Goal: Task Accomplishment & Management: Use online tool/utility

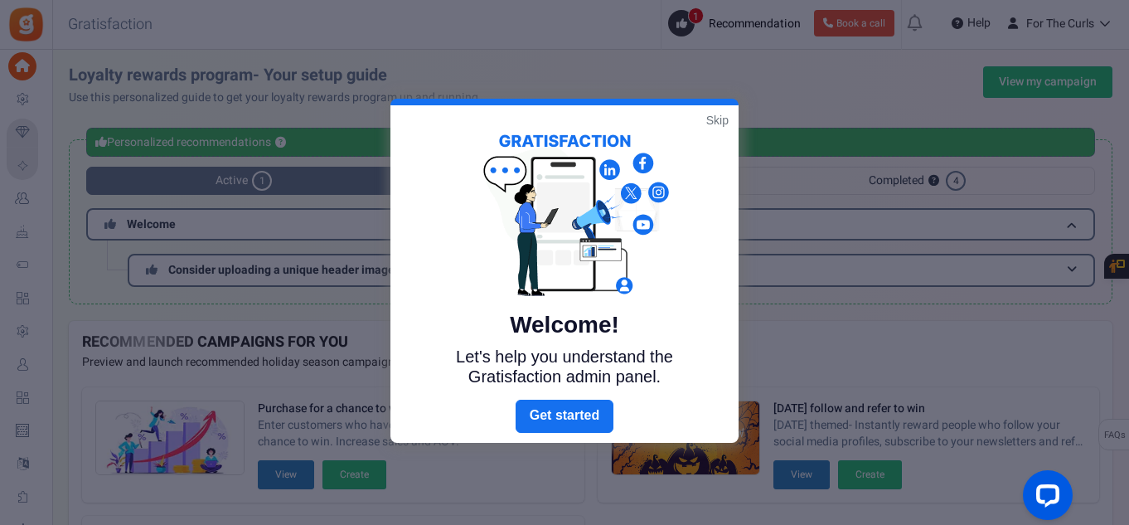
click at [721, 117] on link "Skip" at bounding box center [717, 120] width 22 height 17
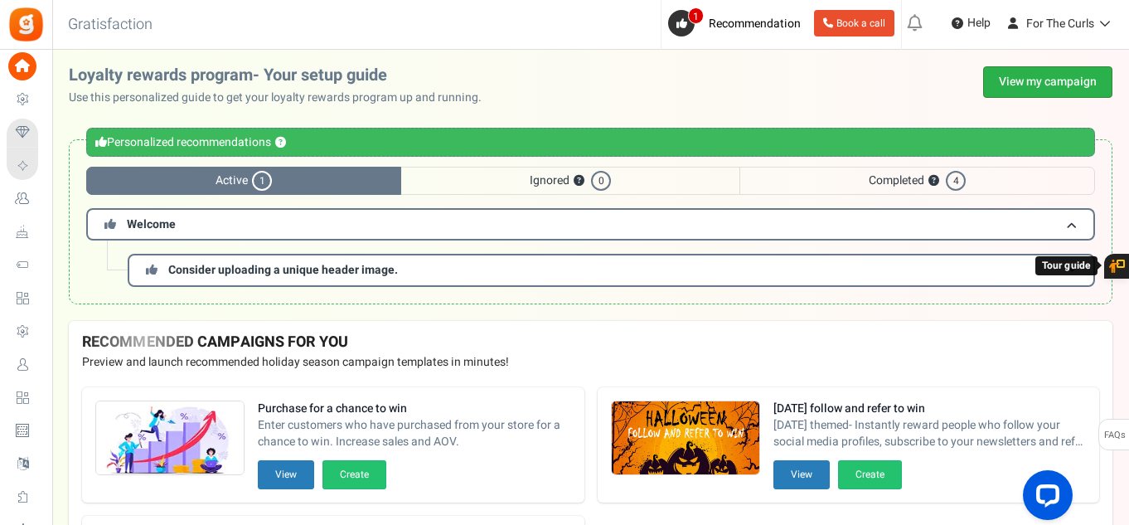
click at [1079, 90] on link "View my campaign" at bounding box center [1047, 82] width 129 height 32
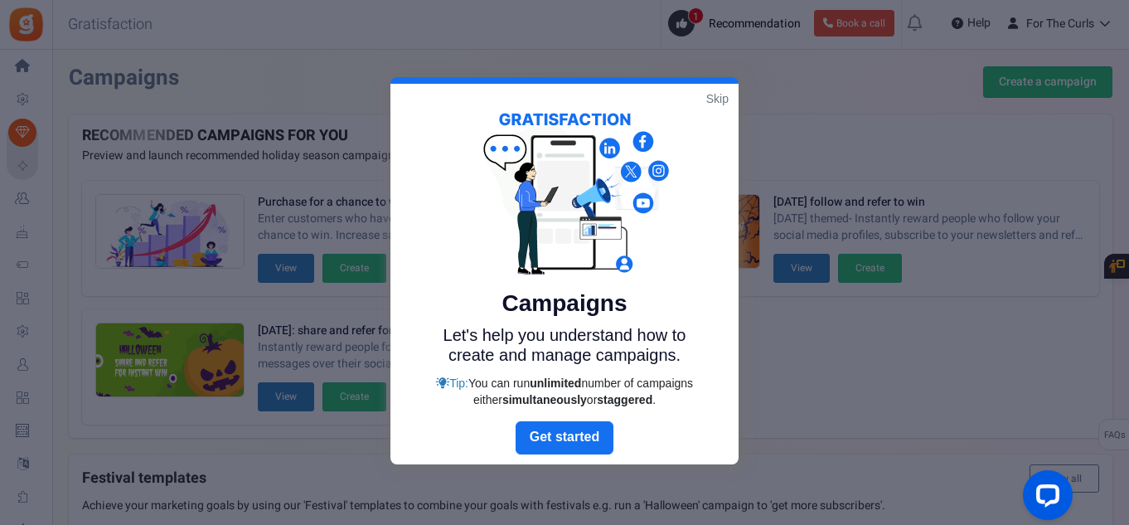
click at [723, 100] on link "Skip" at bounding box center [717, 98] width 22 height 17
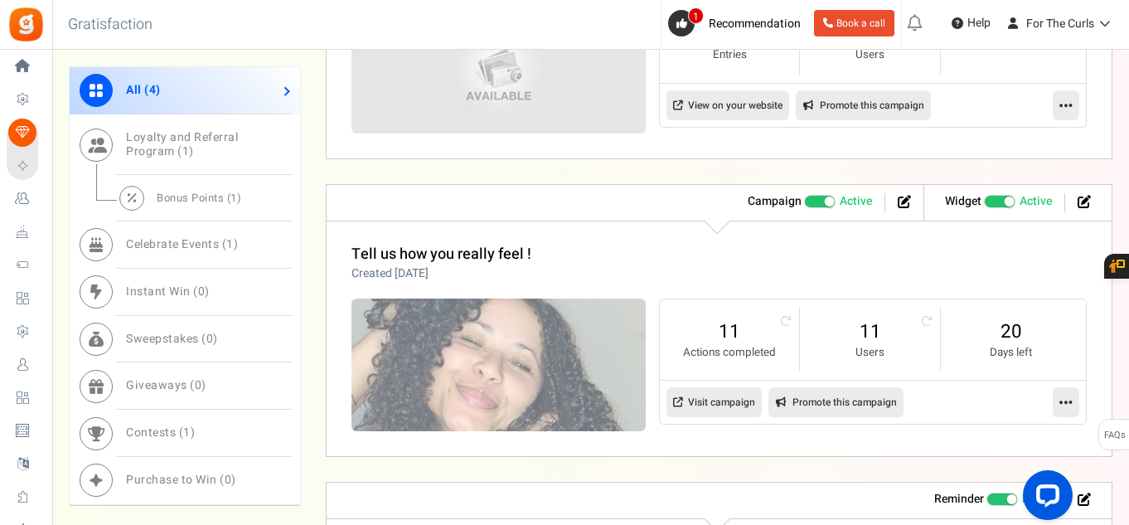
scroll to position [912, 0]
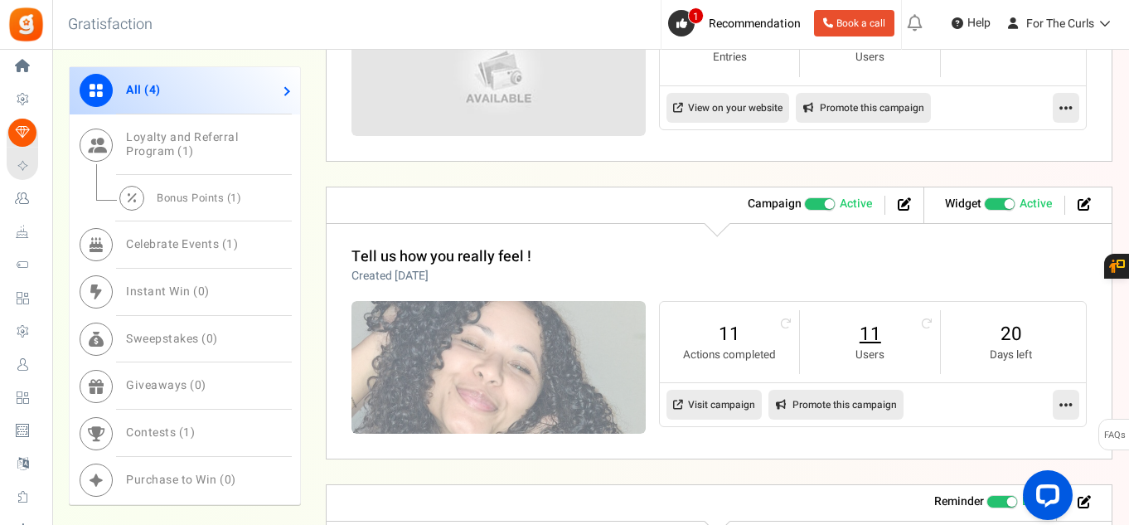
click at [879, 336] on link "11" at bounding box center [870, 334] width 107 height 27
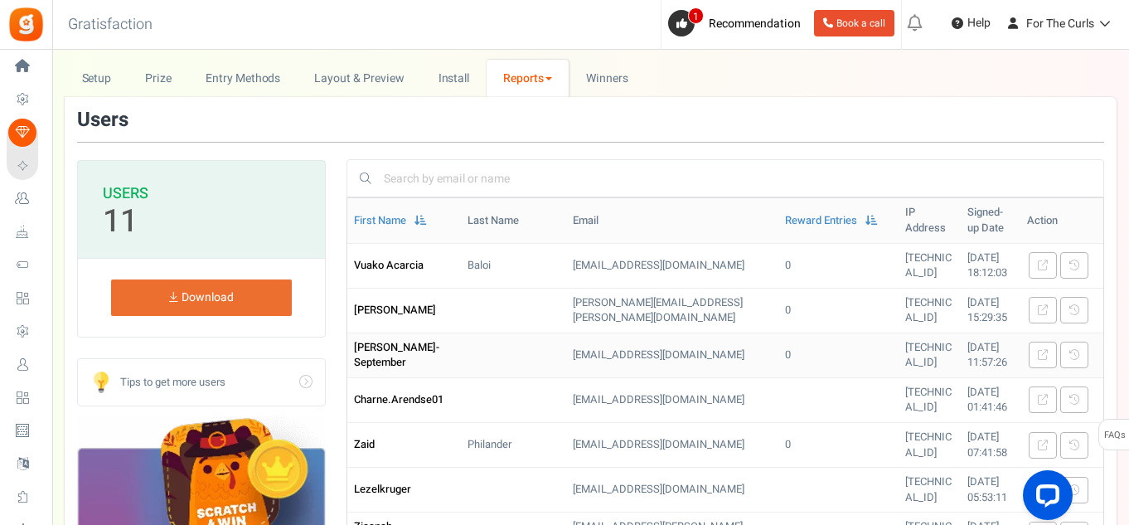
scroll to position [83, 0]
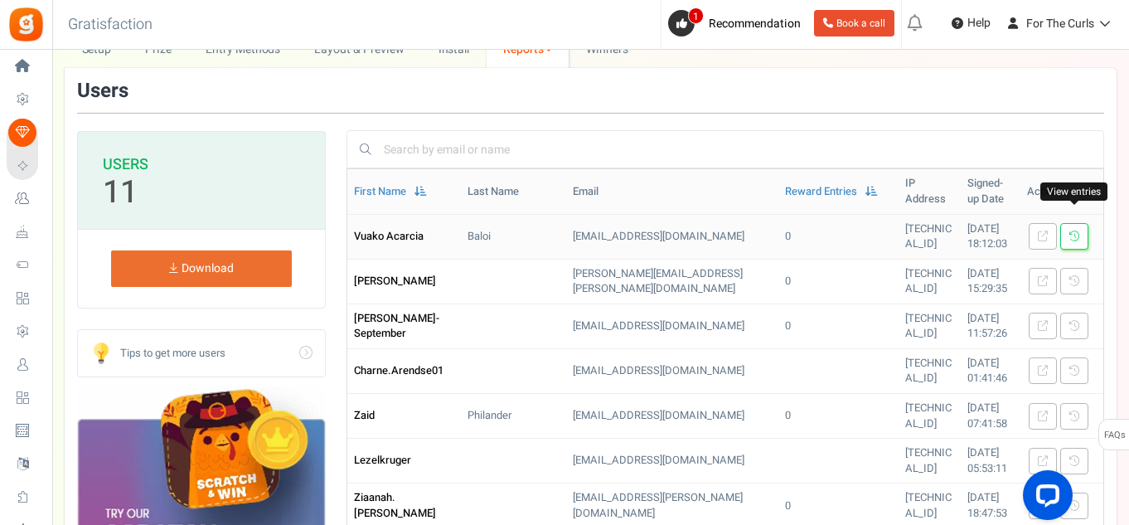
click at [1066, 223] on link at bounding box center [1075, 236] width 28 height 27
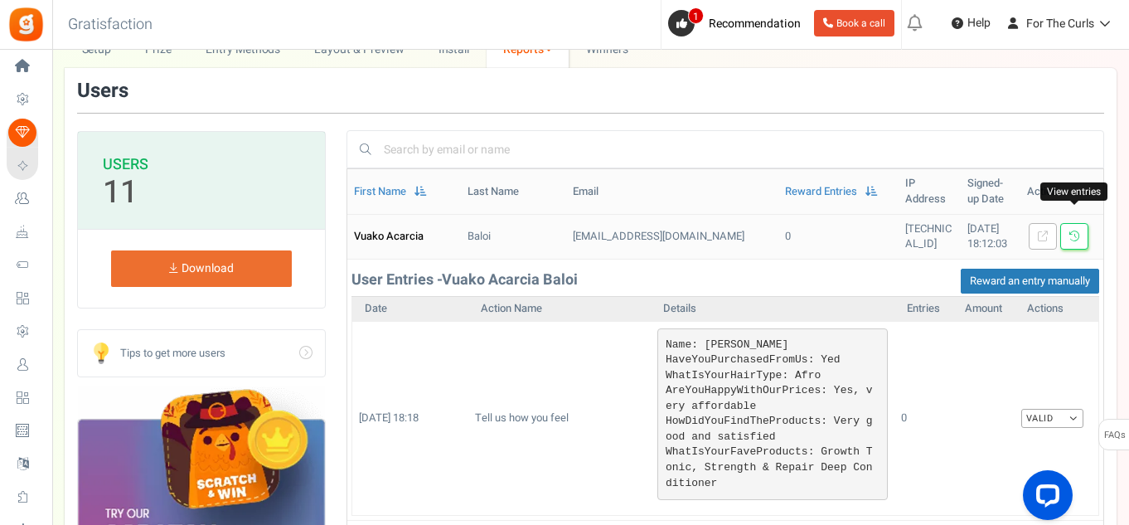
click at [1079, 228] on link at bounding box center [1075, 236] width 28 height 27
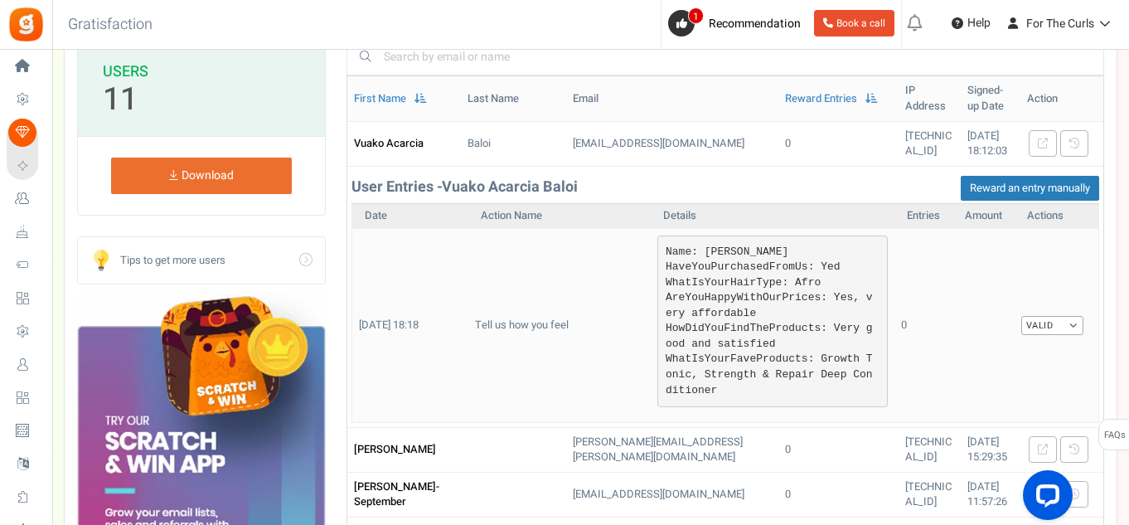
scroll to position [498, 0]
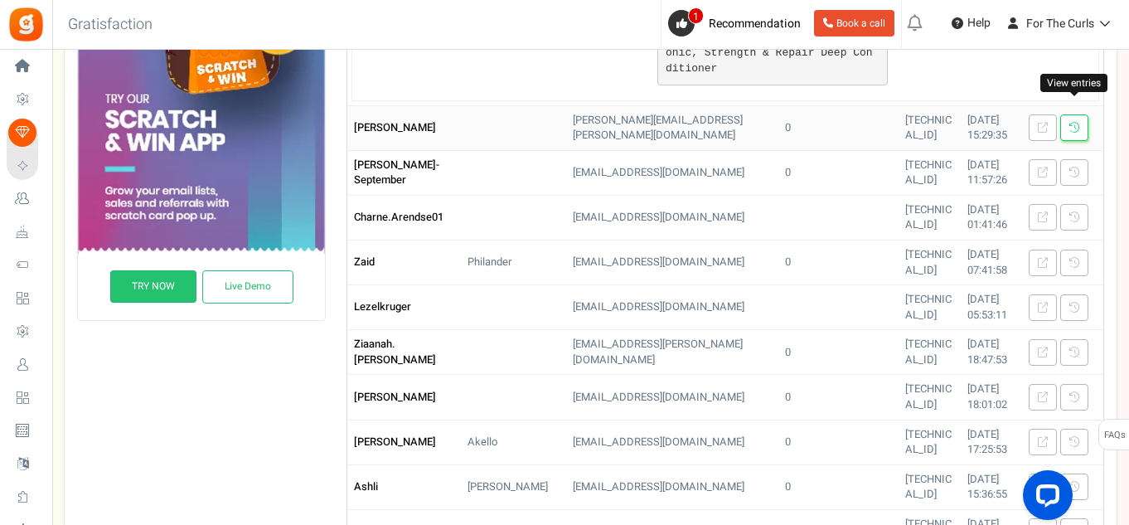
click at [1081, 117] on link at bounding box center [1075, 127] width 28 height 27
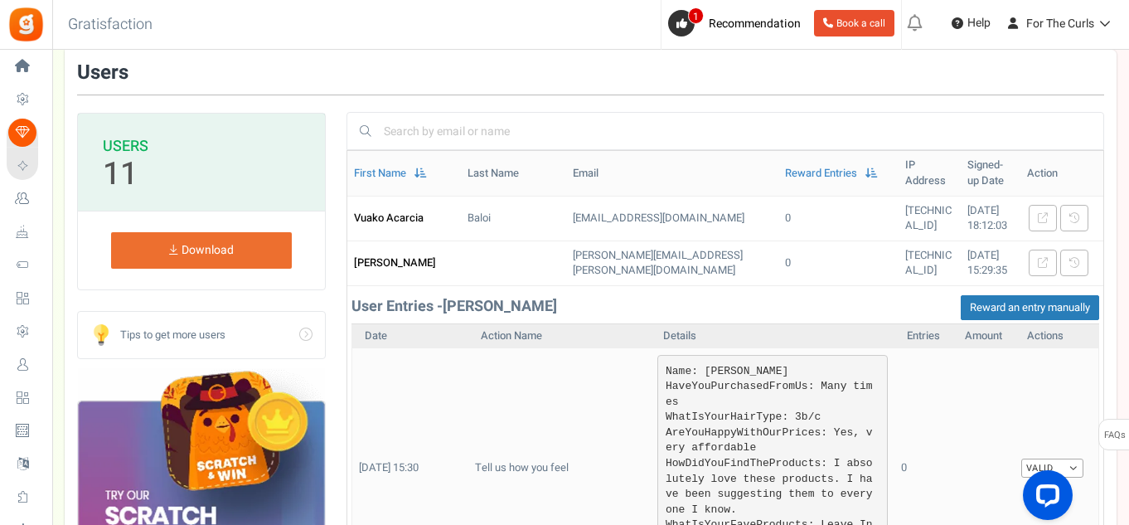
scroll to position [332, 0]
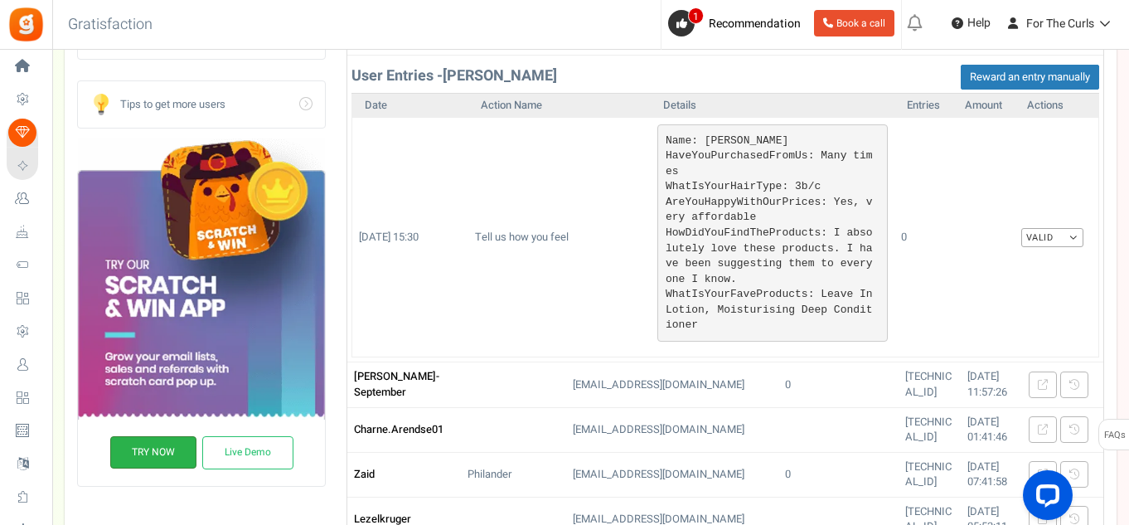
click at [177, 455] on link "TRY NOW" at bounding box center [153, 452] width 86 height 32
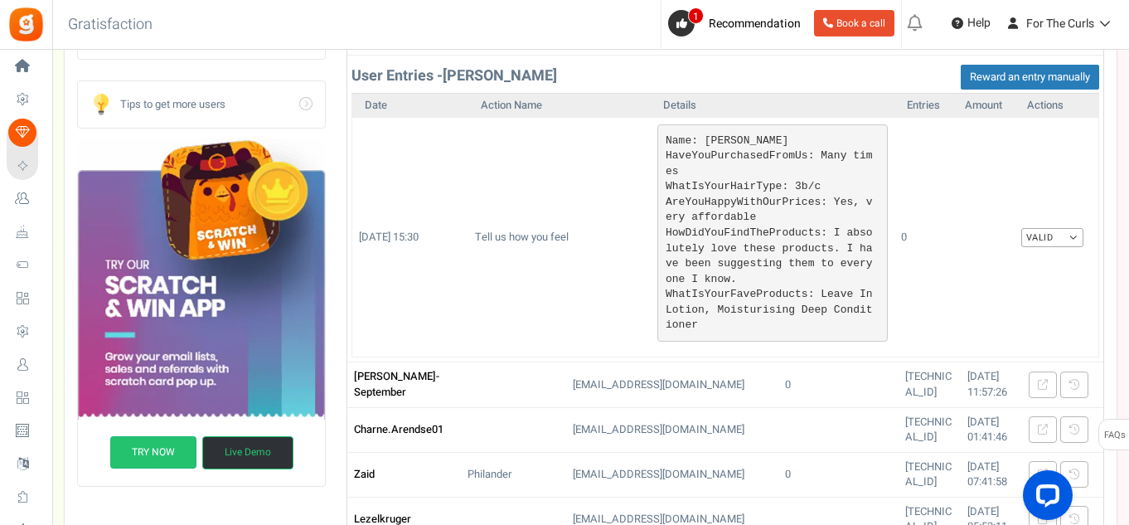
click at [255, 451] on link "Live Demo" at bounding box center [247, 452] width 91 height 33
